Goal: Task Accomplishment & Management: Use online tool/utility

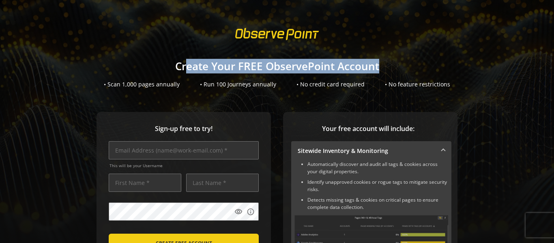
drag, startPoint x: 186, startPoint y: 68, endPoint x: 414, endPoint y: 68, distance: 228.1
click at [414, 68] on h1 "Create Your FREE ObservePoint Account" at bounding box center [277, 66] width 554 height 12
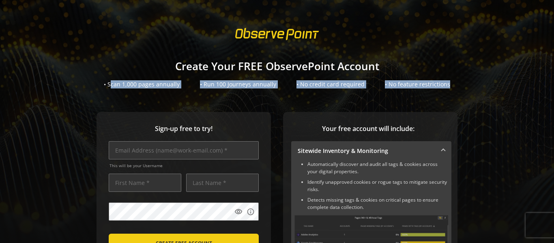
drag, startPoint x: 114, startPoint y: 83, endPoint x: 456, endPoint y: 83, distance: 341.3
click at [456, 83] on div "• Scan 1,000 pages annually • Run 100 Journeys annually • No credit card requir…" at bounding box center [277, 84] width 554 height 8
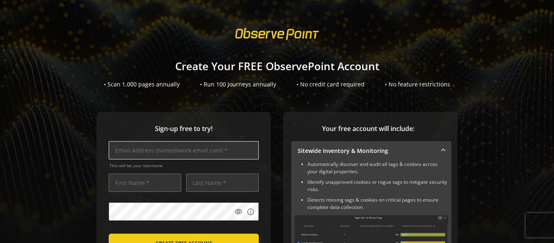
click at [127, 151] on input "text" at bounding box center [184, 150] width 150 height 18
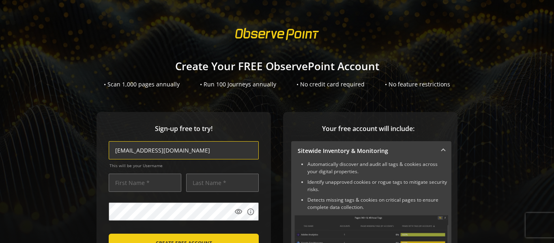
type input "[EMAIL_ADDRESS][DOMAIN_NAME]"
type input "Amit"
type input "[PERSON_NAME]"
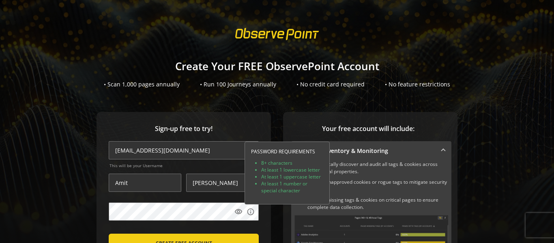
drag, startPoint x: 548, startPoint y: 115, endPoint x: 548, endPoint y: 132, distance: 16.2
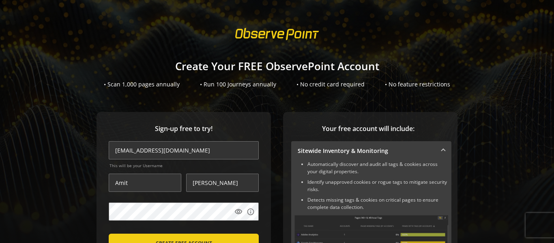
drag, startPoint x: 549, startPoint y: 119, endPoint x: 549, endPoint y: 138, distance: 19.1
click at [549, 138] on sign-up "Create Your FREE ObservePoint Account • Scan 1,000 pages annually • Run 100 Jou…" at bounding box center [277, 121] width 554 height 243
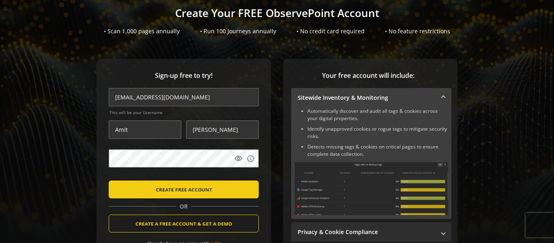
scroll to position [56, 0]
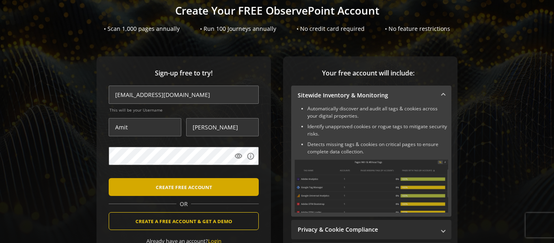
click at [183, 186] on span "CREATE FREE ACCOUNT" at bounding box center [184, 187] width 56 height 15
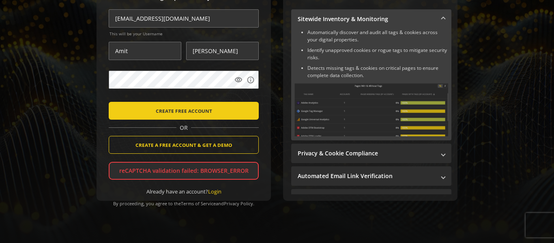
scroll to position [136, 0]
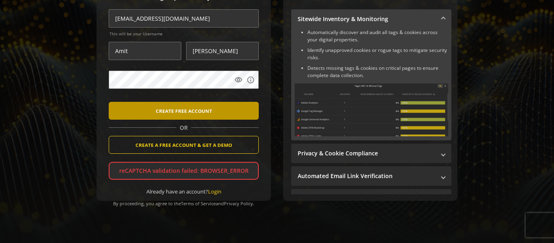
click at [186, 111] on span "CREATE FREE ACCOUNT" at bounding box center [184, 110] width 56 height 15
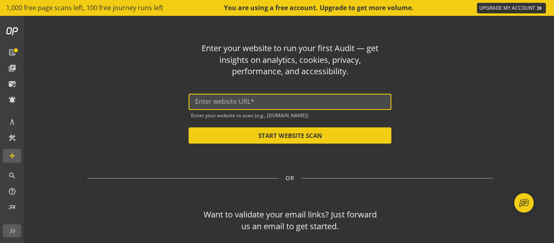
click at [242, 103] on input "text" at bounding box center [290, 102] width 190 height 8
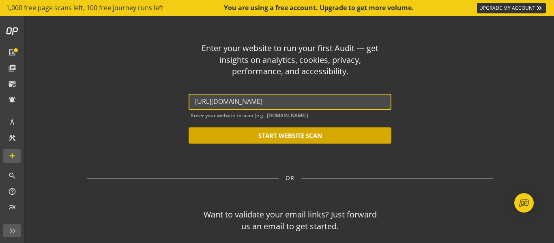
type input "[URL][DOMAIN_NAME]"
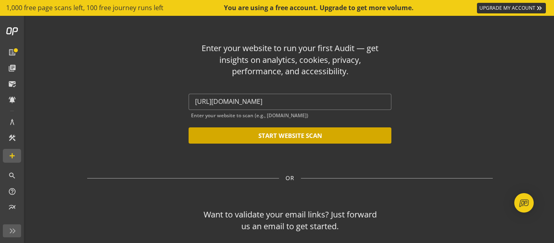
click at [271, 135] on button "START WEBSITE SCAN" at bounding box center [290, 135] width 203 height 16
click at [283, 138] on button "START WEBSITE SCAN" at bounding box center [290, 135] width 203 height 16
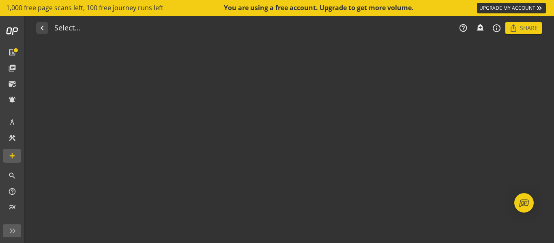
click at [295, 133] on audit-report-container "navigate_before Select... help_outline notifications_none add_alert info_outlin…" at bounding box center [290, 129] width 528 height 227
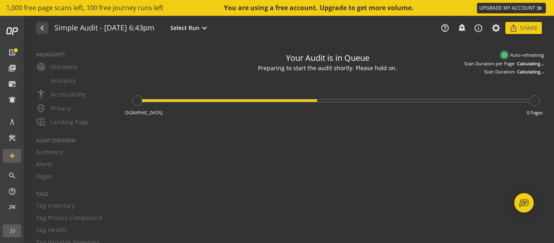
type textarea "Notes can include: -a description of what this audit is validating -changes in …"
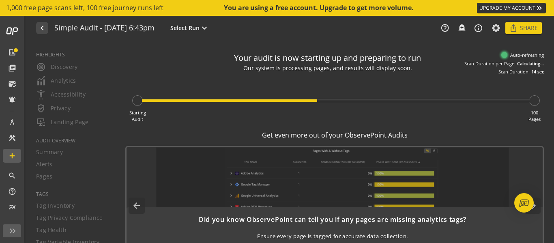
drag, startPoint x: 285, startPoint y: 66, endPoint x: 424, endPoint y: 69, distance: 139.2
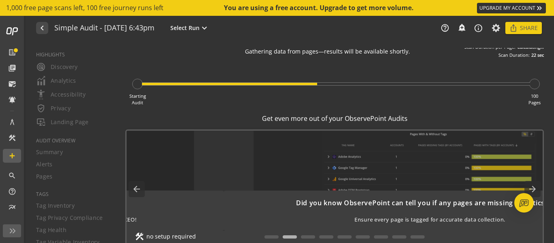
drag, startPoint x: 328, startPoint y: 219, endPoint x: 425, endPoint y: 219, distance: 97.4
click at [425, 219] on span "Ensure every page is tagged for accurate data collection." at bounding box center [430, 220] width 151 height 8
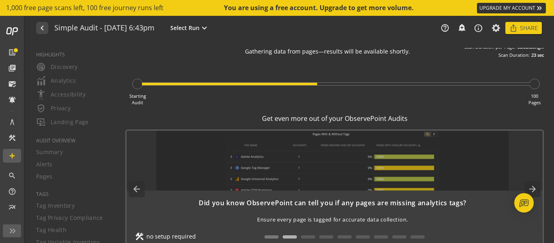
click at [269, 237] on button at bounding box center [272, 236] width 14 height 3
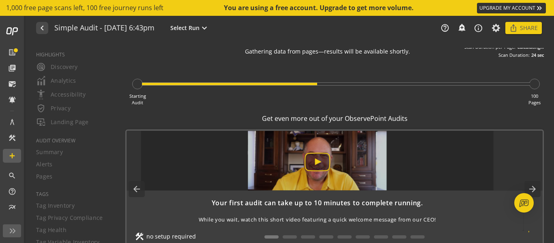
scroll to position [8, 0]
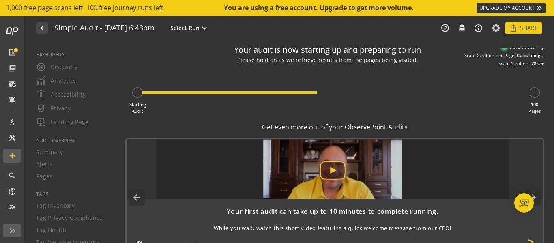
click at [328, 172] on img at bounding box center [332, 169] width 353 height 60
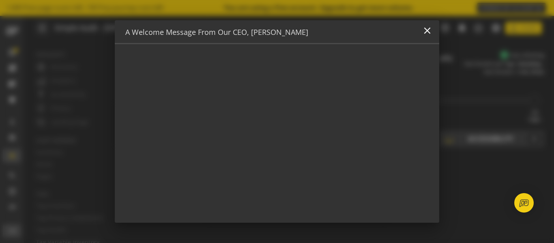
scroll to position [0, 0]
click at [425, 28] on mat-icon "close" at bounding box center [427, 30] width 11 height 11
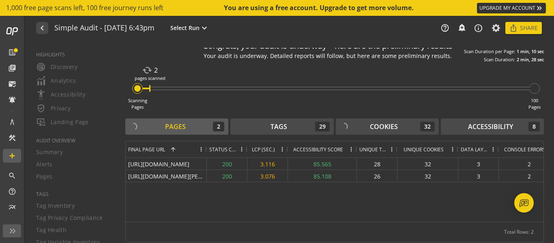
scroll to position [21, 0]
drag, startPoint x: 338, startPoint y: 240, endPoint x: 478, endPoint y: 233, distance: 139.4
click at [476, 234] on div "Drag here to set row groups Drag here to set column labels Final Page URL 1 Sta…" at bounding box center [334, 191] width 419 height 101
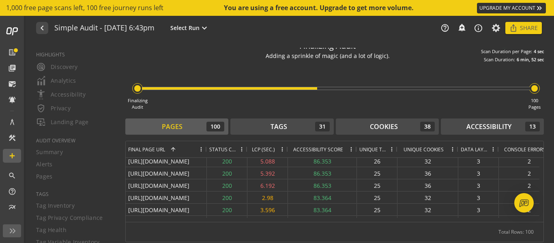
scroll to position [461, 0]
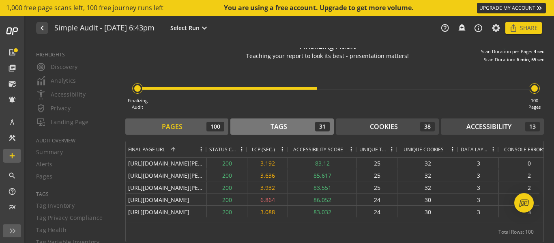
click at [289, 123] on div "Tags 31" at bounding box center [282, 127] width 95 height 10
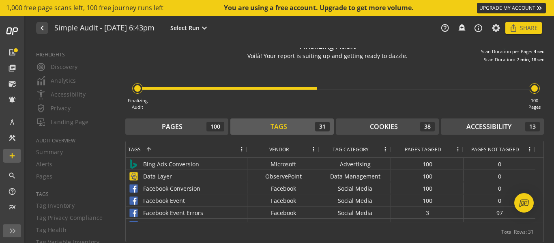
drag, startPoint x: 251, startPoint y: 57, endPoint x: 419, endPoint y: 58, distance: 168.0
click at [419, 58] on div "Finalizing Audit Voilà! Your report is suiting up and getting ready to dazzle. …" at bounding box center [334, 49] width 419 height 27
click at [370, 77] on div "Finalizing Audit 100 Pages" at bounding box center [334, 86] width 419 height 47
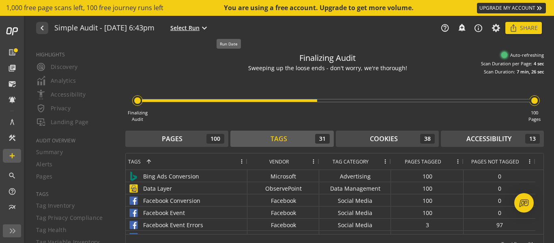
click at [200, 26] on span "Select Run" at bounding box center [184, 28] width 29 height 8
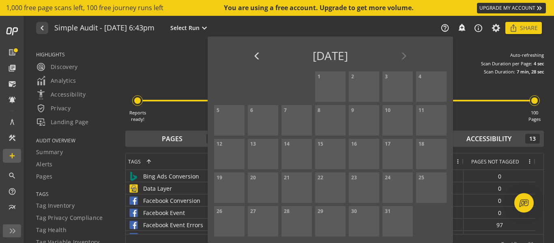
click at [177, 58] on div at bounding box center [277, 121] width 554 height 243
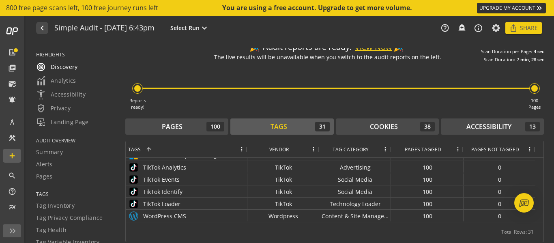
click at [65, 65] on span "radar Discovery" at bounding box center [57, 67] width 42 height 10
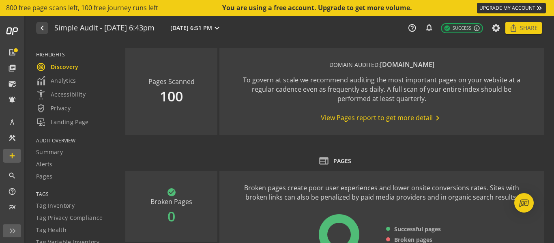
drag, startPoint x: 336, startPoint y: 65, endPoint x: 514, endPoint y: 65, distance: 178.2
click at [514, 65] on div "DOMAIN AUDITED: [DOMAIN_NAME]" at bounding box center [382, 64] width 292 height 9
drag, startPoint x: 239, startPoint y: 82, endPoint x: 441, endPoint y: 101, distance: 202.6
click at [441, 101] on div "To govern at scale we recommend auditing the most important pages on your websi…" at bounding box center [382, 89] width 292 height 28
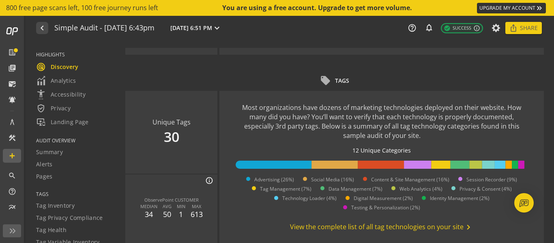
drag, startPoint x: 262, startPoint y: 95, endPoint x: 406, endPoint y: 145, distance: 152.7
click at [406, 145] on use-case-widget-body "Most organizations have dozens of marketing technologies deployed on their webs…" at bounding box center [382, 167] width 325 height 153
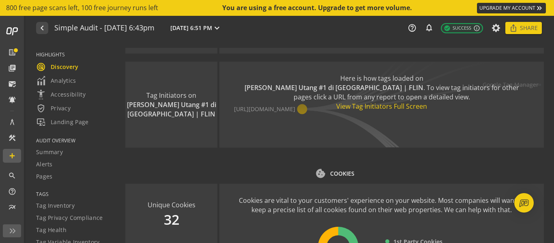
scroll to position [915, 0]
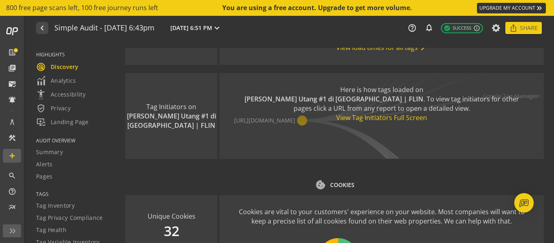
click at [349, 118] on div "View Tag Initiators Full Screen" at bounding box center [382, 117] width 292 height 9
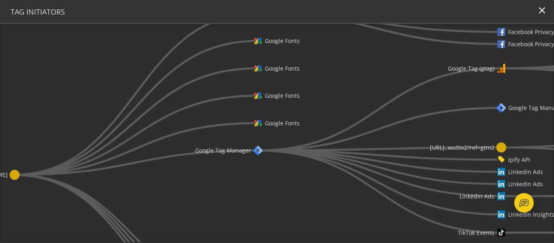
drag, startPoint x: 289, startPoint y: 141, endPoint x: 220, endPoint y: 175, distance: 76.8
click at [220, 175] on icon "[URL][DOMAIN_NAME] Facebook Events JS Bootstrap Google Fonts Google Fonts Googl…" at bounding box center [277, 133] width 554 height 218
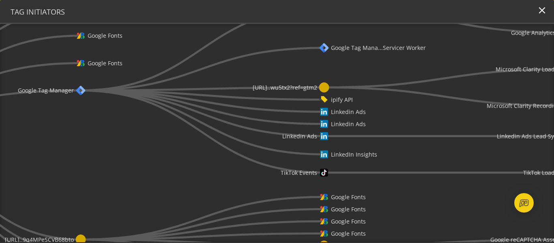
drag, startPoint x: 340, startPoint y: 186, endPoint x: 163, endPoint y: 123, distance: 188.2
click at [163, 123] on icon "[URL][DOMAIN_NAME] Facebook Events JS Bootstrap Google Fonts Google Fonts Googl…" at bounding box center [277, 133] width 554 height 218
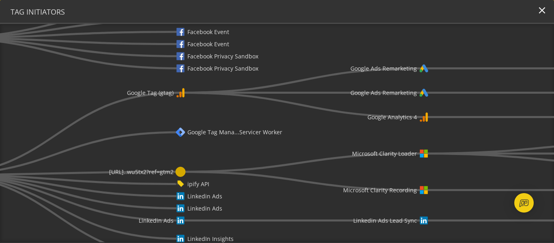
drag, startPoint x: 380, startPoint y: 61, endPoint x: 207, endPoint y: 131, distance: 186.5
click at [211, 133] on icon "[URL][DOMAIN_NAME] Facebook Events JS Bootstrap Google Fonts Google Fonts Googl…" at bounding box center [277, 133] width 554 height 218
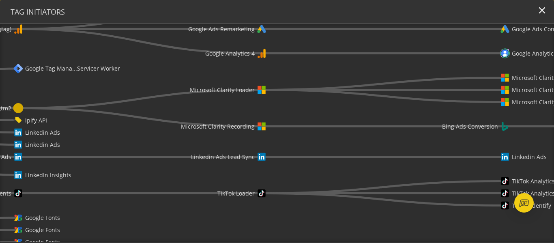
drag, startPoint x: 363, startPoint y: 166, endPoint x: 204, endPoint y: 105, distance: 170.2
click at [205, 105] on icon "[URL][DOMAIN_NAME] Facebook Events JS Bootstrap Google Fonts Google Fonts Googl…" at bounding box center [277, 133] width 554 height 218
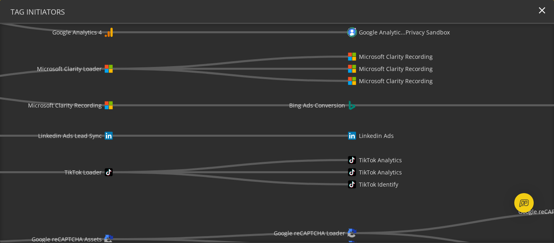
drag, startPoint x: 430, startPoint y: 158, endPoint x: 318, endPoint y: 147, distance: 113.0
click at [318, 147] on icon "[URL][DOMAIN_NAME] Facebook Events JS Bootstrap Google Fonts Google Fonts Googl…" at bounding box center [277, 133] width 554 height 218
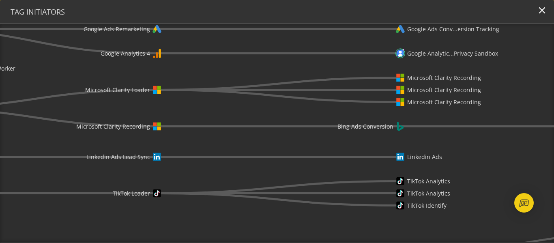
drag, startPoint x: 305, startPoint y: 145, endPoint x: 372, endPoint y: 171, distance: 71.5
click at [371, 175] on icon "[URL][DOMAIN_NAME] Facebook Events JS Bootstrap Google Fonts Google Fonts Googl…" at bounding box center [277, 133] width 554 height 218
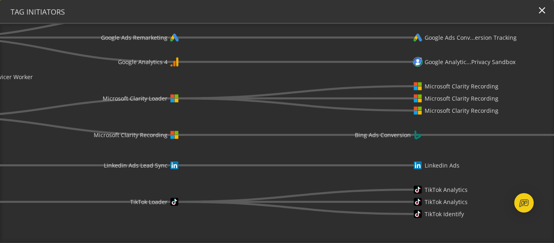
drag, startPoint x: 400, startPoint y: 107, endPoint x: 386, endPoint y: 172, distance: 67.2
click at [388, 172] on body "Loading... 800 free page scans left, 100 free journey runs left You are using a…" at bounding box center [277, 121] width 554 height 243
drag, startPoint x: 332, startPoint y: 76, endPoint x: 386, endPoint y: 14, distance: 82.3
click at [367, 29] on icon "[URL][DOMAIN_NAME] Facebook Events JS Bootstrap Google Fonts Google Fonts Googl…" at bounding box center [277, 133] width 554 height 218
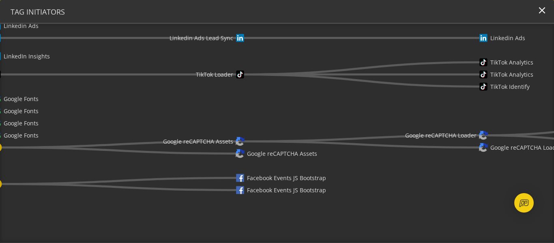
drag, startPoint x: 366, startPoint y: 198, endPoint x: 380, endPoint y: 75, distance: 124.2
click at [380, 79] on icon "[URL][DOMAIN_NAME] Facebook Events JS Bootstrap Google Fonts Google Fonts Googl…" at bounding box center [277, 133] width 554 height 218
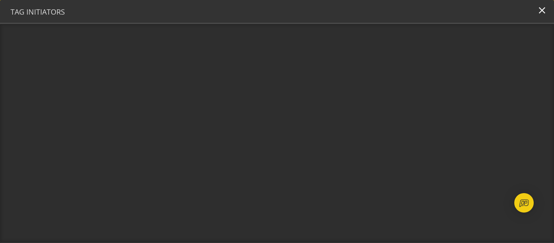
drag, startPoint x: 339, startPoint y: 162, endPoint x: 397, endPoint y: 49, distance: 127.6
click at [386, 58] on icon "[URL][DOMAIN_NAME] Facebook Events JS Bootstrap Google Fonts Google Fonts Googl…" at bounding box center [277, 133] width 554 height 218
drag, startPoint x: 323, startPoint y: 112, endPoint x: 554, endPoint y: 167, distance: 237.0
click at [554, 171] on icon "[URL][DOMAIN_NAME] Facebook Events JS Bootstrap Google Fonts Google Fonts Googl…" at bounding box center [277, 133] width 554 height 218
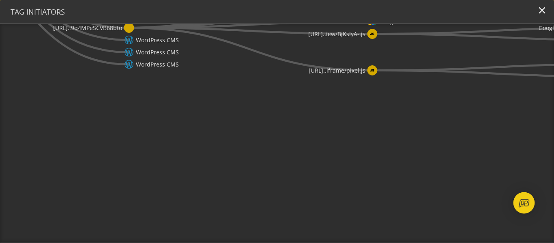
drag, startPoint x: 398, startPoint y: 193, endPoint x: 524, endPoint y: 208, distance: 127.1
click at [459, 228] on icon "[URL][DOMAIN_NAME] Facebook Events JS Bootstrap Google Fonts Google Fonts Googl…" at bounding box center [277, 133] width 554 height 218
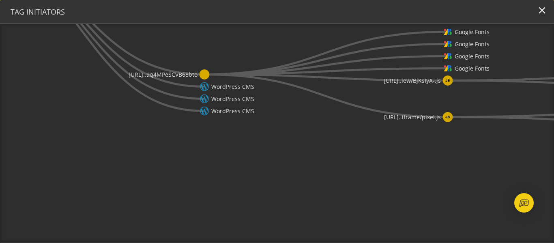
drag, startPoint x: 394, startPoint y: 179, endPoint x: 450, endPoint y: 204, distance: 61.4
click at [446, 209] on icon "[URL][DOMAIN_NAME] Facebook Events JS Bootstrap Google Fonts Google Fonts Googl…" at bounding box center [277, 133] width 554 height 218
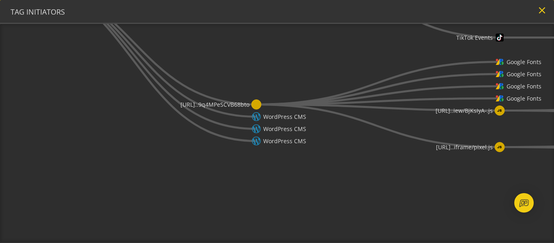
click at [544, 11] on mat-icon "close" at bounding box center [542, 10] width 11 height 11
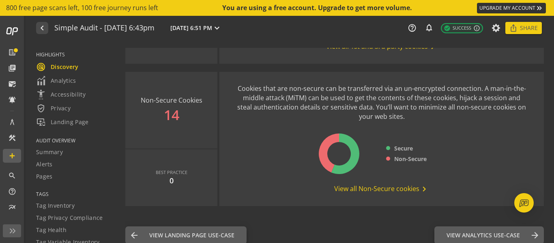
scroll to position [1168, 0]
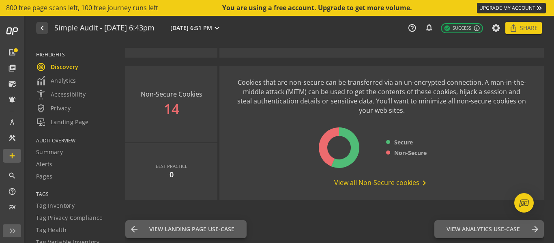
drag, startPoint x: 330, startPoint y: 81, endPoint x: 431, endPoint y: 109, distance: 104.9
click at [431, 109] on div "Cookies that are non-secure can be transferred via an un-encrypted connection. …" at bounding box center [382, 96] width 292 height 37
click at [281, 93] on div "Cookies that are non-secure can be transferred via an un-encrypted connection. …" at bounding box center [382, 96] width 292 height 37
drag, startPoint x: 300, startPoint y: 93, endPoint x: 420, endPoint y: 111, distance: 121.0
click at [420, 111] on div "Cookies that are non-secure can be transferred via an un-encrypted connection. …" at bounding box center [382, 96] width 292 height 37
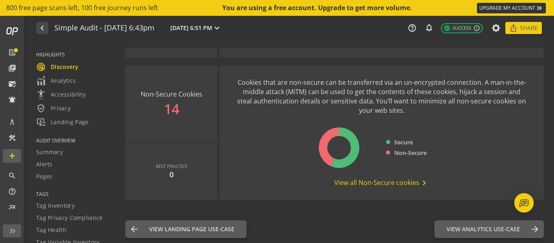
scroll to position [0, 0]
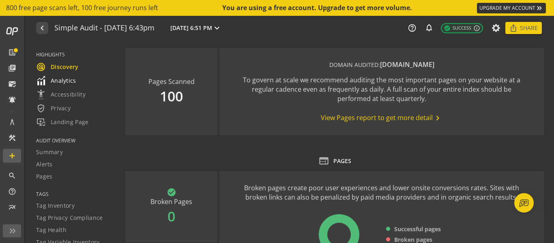
click at [69, 77] on span "Analytics" at bounding box center [56, 81] width 40 height 10
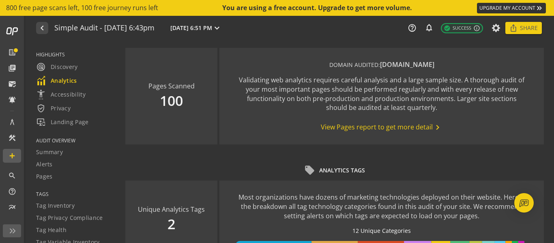
click at [343, 132] on span "View Pages report to get more detail chevron_right" at bounding box center [382, 128] width 122 height 10
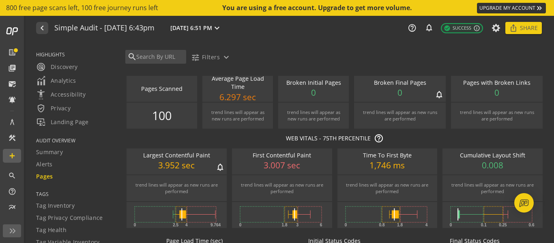
drag, startPoint x: 552, startPoint y: 92, endPoint x: 549, endPoint y: 108, distance: 17.0
click at [549, 108] on div "search tune Filters expand_more Pages Scanned notifications_none add_alert 100 …" at bounding box center [339, 145] width 429 height 207
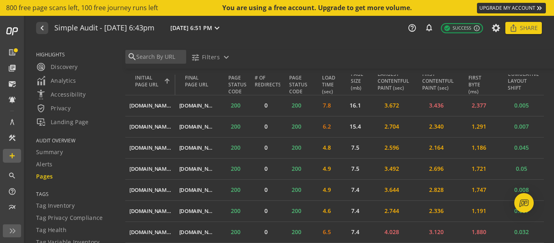
scroll to position [273, 0]
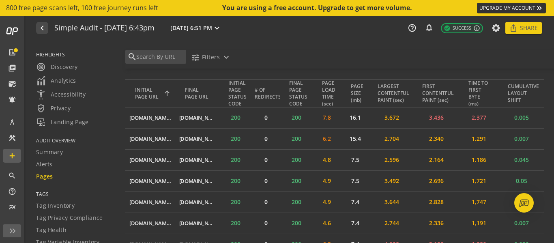
click at [231, 97] on tr "INITIAL PAGE URL FINAL PAGE URL INITIAL PAGE STATUS CODE # OF REDIRECTS FINAL P…" at bounding box center [334, 93] width 419 height 28
drag, startPoint x: 171, startPoint y: 90, endPoint x: 203, endPoint y: 91, distance: 31.7
click at [203, 91] on tr "INITIAL PAGE URL FINAL PAGE URL INITIAL PAGE STATUS CODE # OF REDIRECTS FINAL P…" at bounding box center [334, 93] width 419 height 28
click at [37, 194] on span "TAGS" at bounding box center [75, 194] width 79 height 7
click at [42, 194] on span "TAGS" at bounding box center [75, 194] width 79 height 7
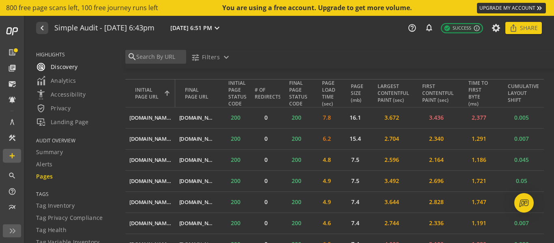
click at [66, 67] on span "radar Discovery" at bounding box center [57, 67] width 42 height 10
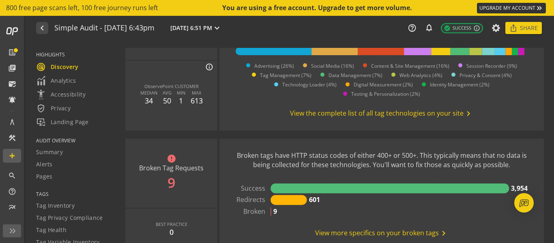
scroll to position [600, 0]
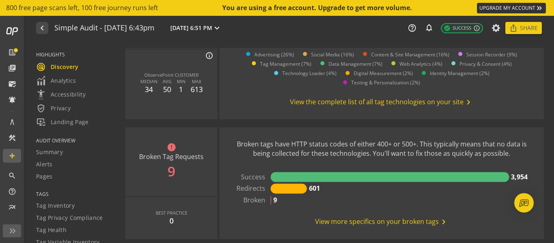
click at [68, 65] on span "radar Discovery" at bounding box center [57, 67] width 43 height 10
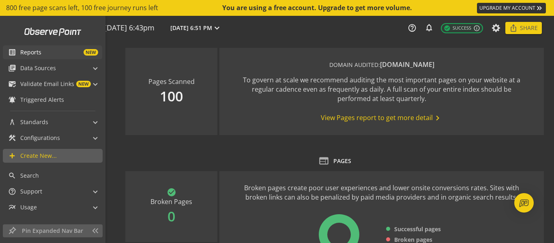
click at [20, 55] on span "Reports" at bounding box center [30, 52] width 21 height 8
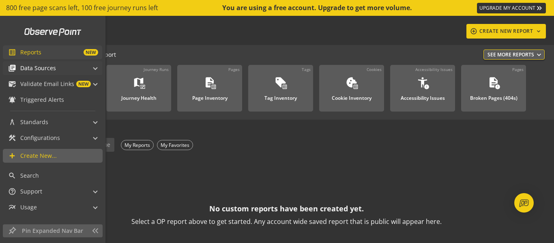
click at [39, 71] on span "Data Sources" at bounding box center [38, 68] width 36 height 8
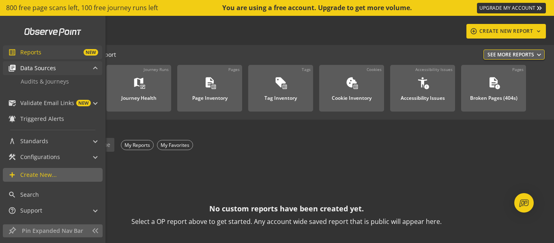
scroll to position [45, 0]
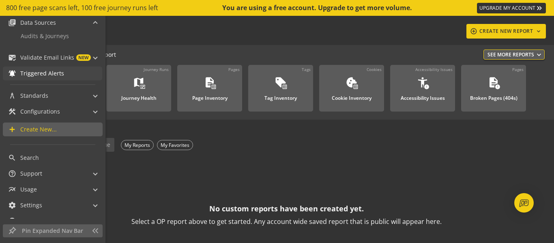
click at [54, 74] on span "Triggered Alerts" at bounding box center [42, 73] width 44 height 8
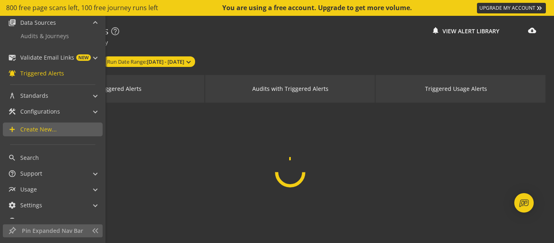
scroll to position [38, 0]
